Goal: Transaction & Acquisition: Purchase product/service

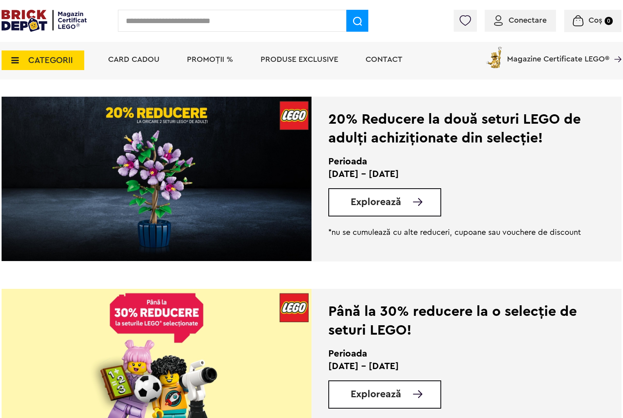
scroll to position [366, 0]
click at [78, 69] on span "CATEGORII" at bounding box center [43, 61] width 83 height 20
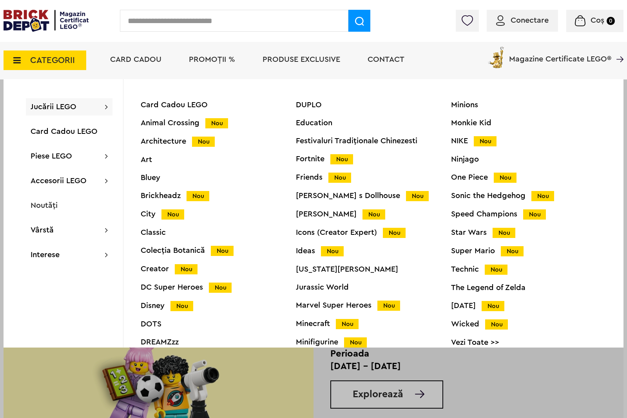
click at [157, 177] on div "Bluey" at bounding box center [218, 178] width 155 height 8
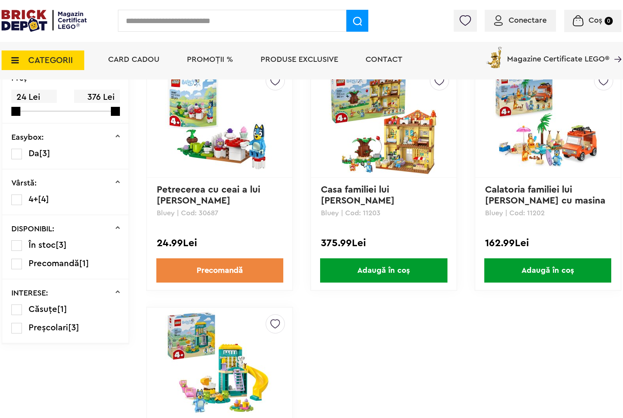
scroll to position [165, 0]
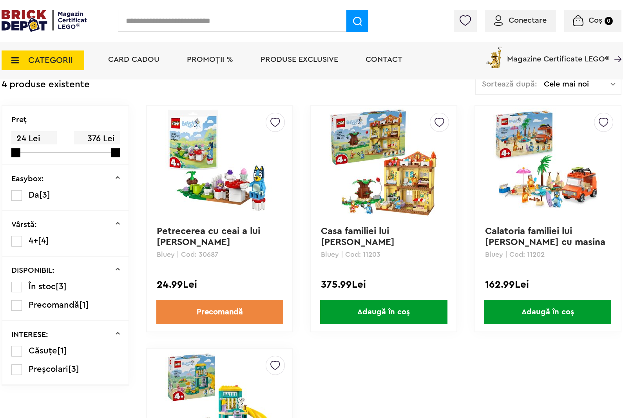
click at [375, 173] on img at bounding box center [384, 163] width 110 height 110
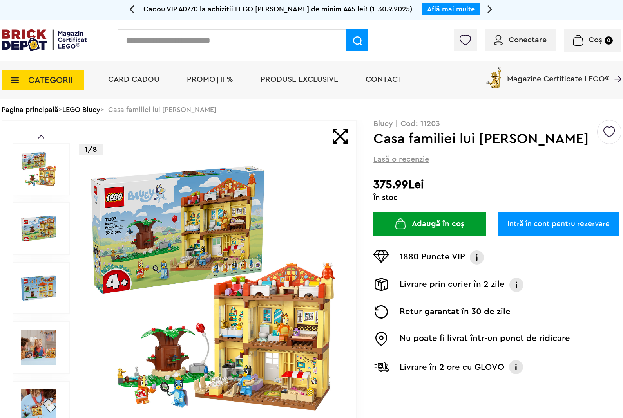
click at [559, 218] on link "Intră în cont pentru rezervare" at bounding box center [558, 224] width 121 height 24
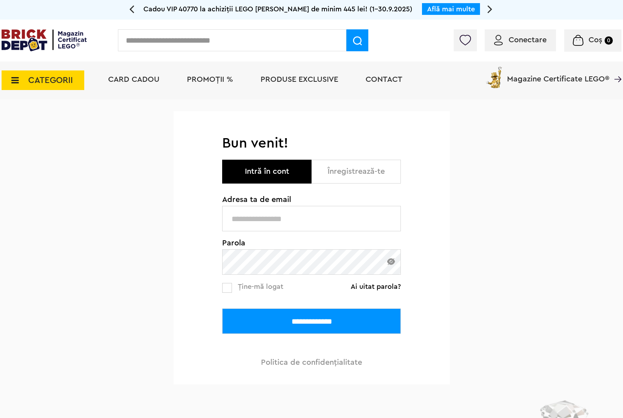
type input "**********"
click at [345, 328] on input "**********" at bounding box center [311, 321] width 179 height 25
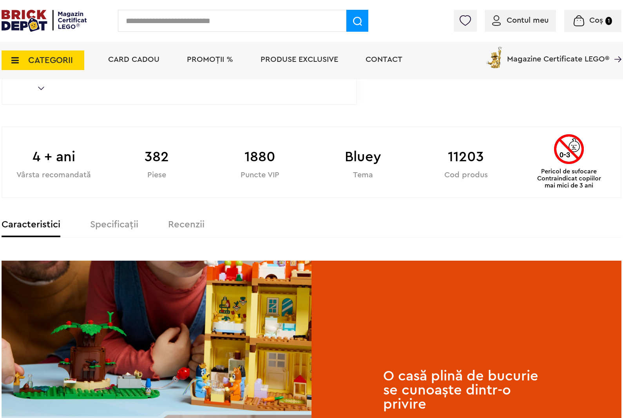
scroll to position [132, 0]
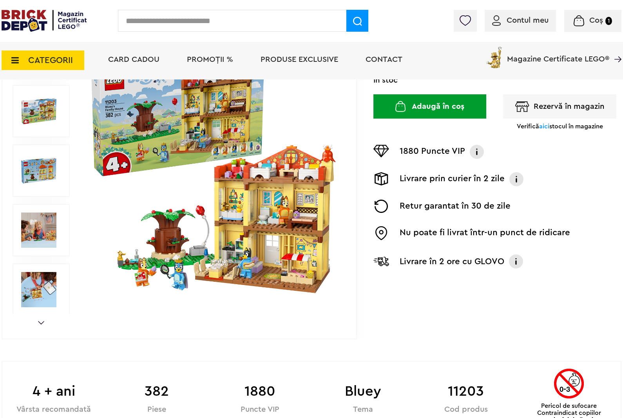
click at [546, 106] on button "Rezervă în magazin" at bounding box center [559, 106] width 113 height 24
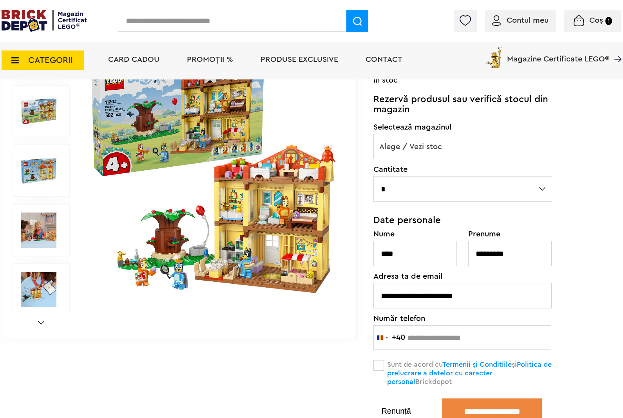
click at [535, 140] on span "Alege / Vezi stoc" at bounding box center [463, 146] width 178 height 25
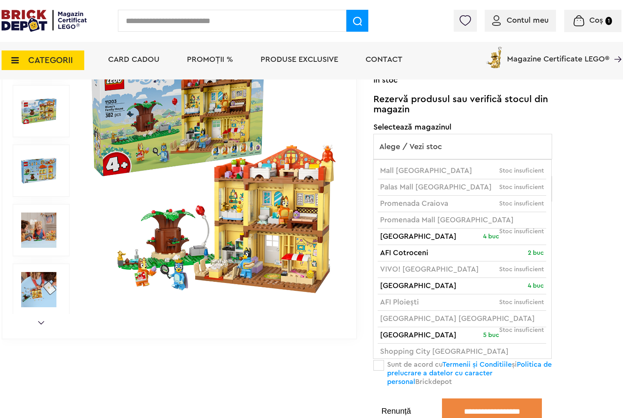
click at [532, 146] on span "Alege / Vezi stoc" at bounding box center [463, 146] width 178 height 25
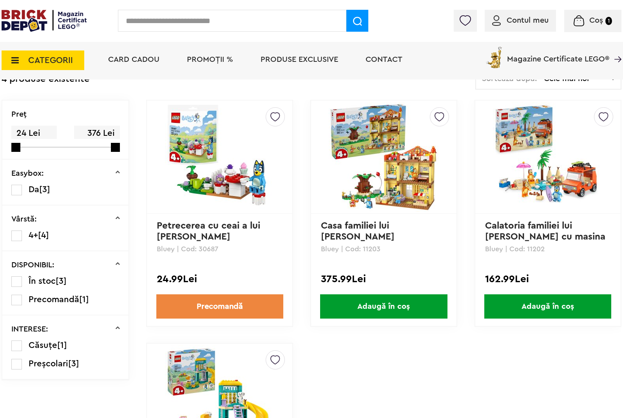
scroll to position [122, 0]
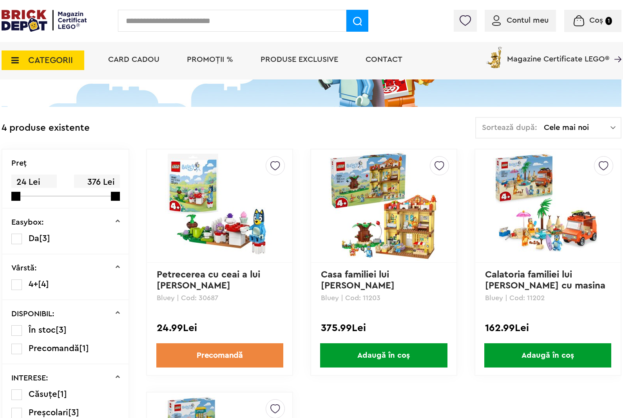
click at [285, 28] on input "text" at bounding box center [232, 21] width 228 height 22
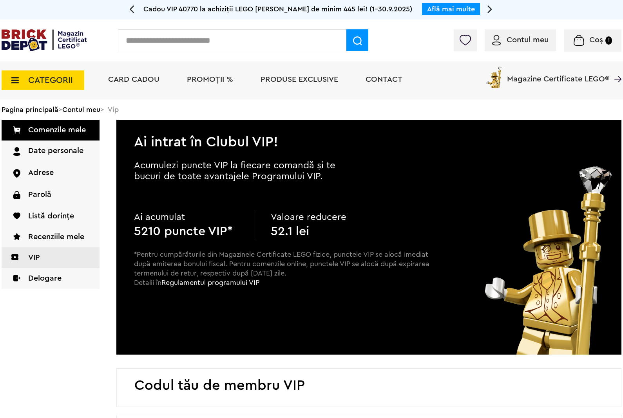
click at [70, 73] on span "CATEGORII" at bounding box center [43, 80] width 83 height 20
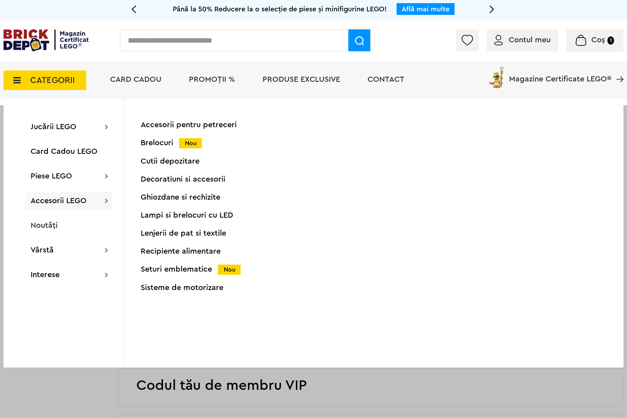
click at [175, 197] on div "Ghiozdane si rechizite" at bounding box center [218, 197] width 155 height 8
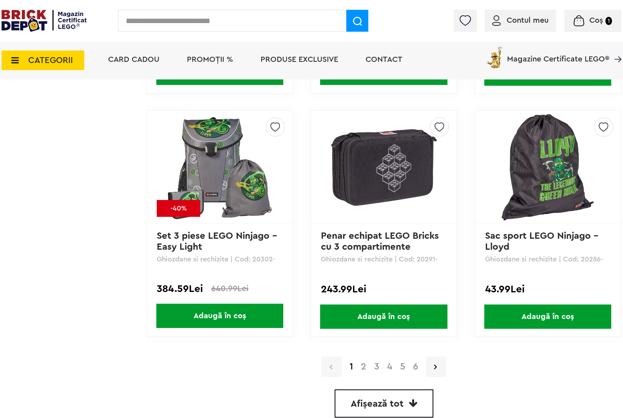
scroll to position [2154, 0]
